Goal: Task Accomplishment & Management: Manage account settings

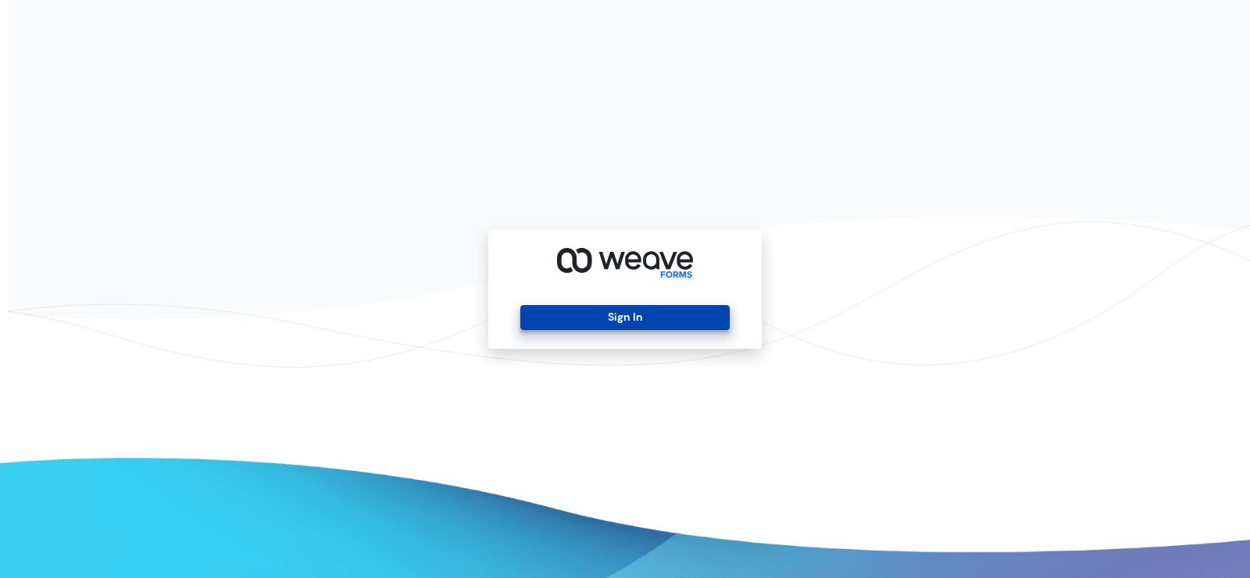
click at [639, 309] on button "Sign In" at bounding box center [624, 317] width 209 height 25
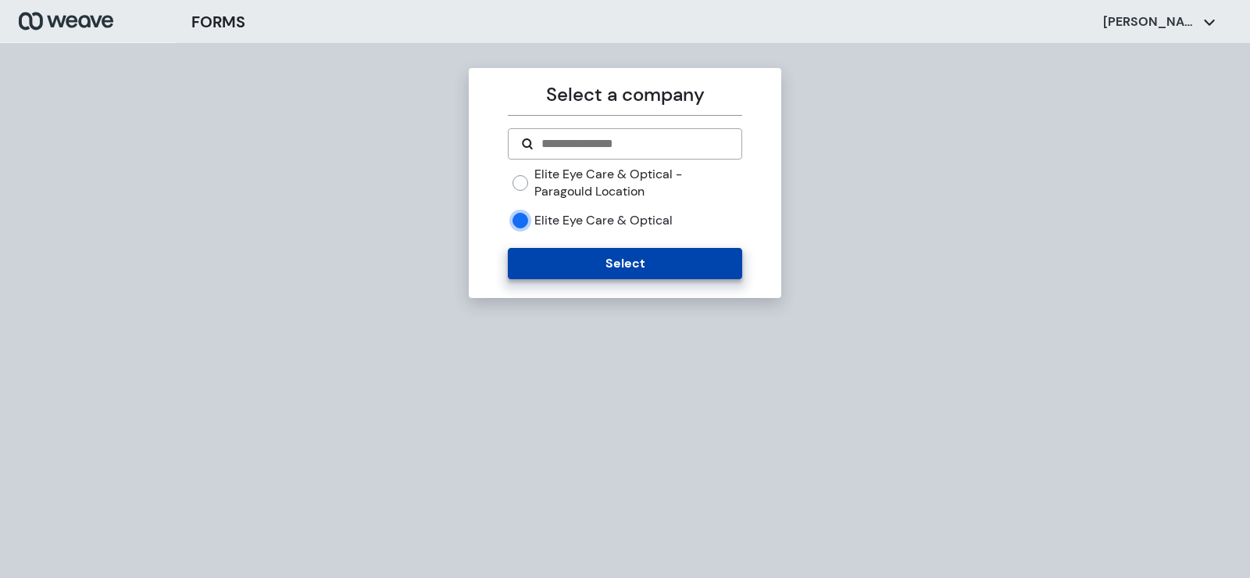
click at [538, 257] on button "Select" at bounding box center [625, 263] width 234 height 31
